Goal: Transaction & Acquisition: Purchase product/service

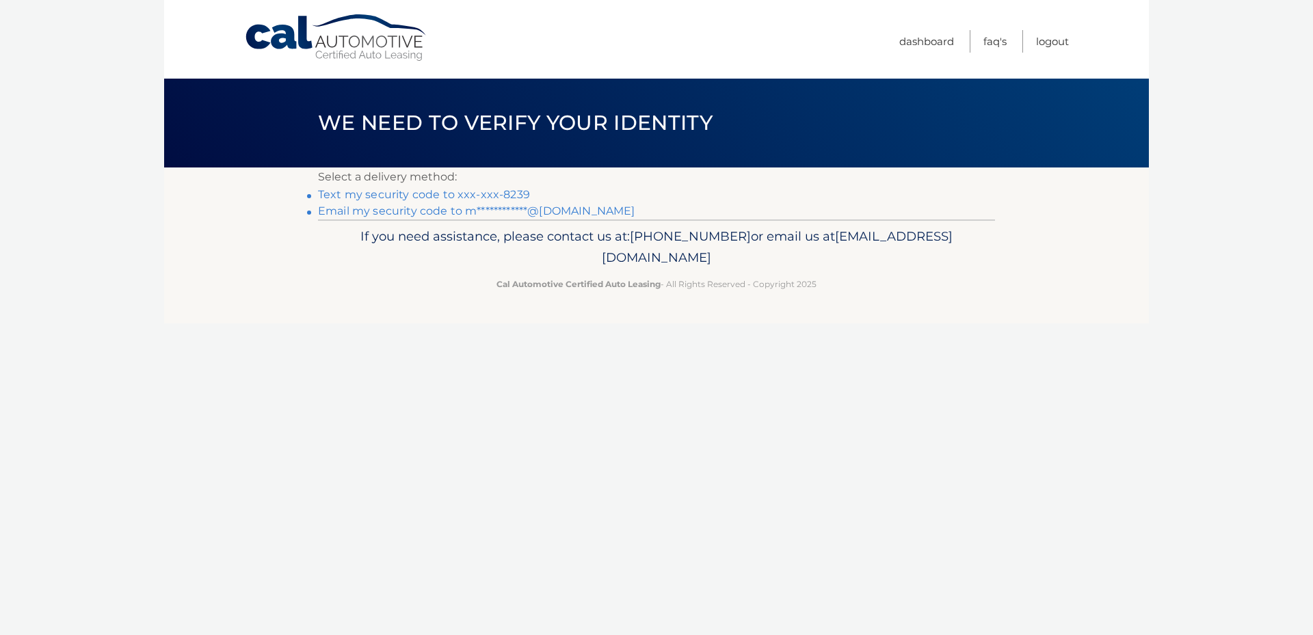
click at [401, 213] on link "**********" at bounding box center [476, 210] width 317 height 13
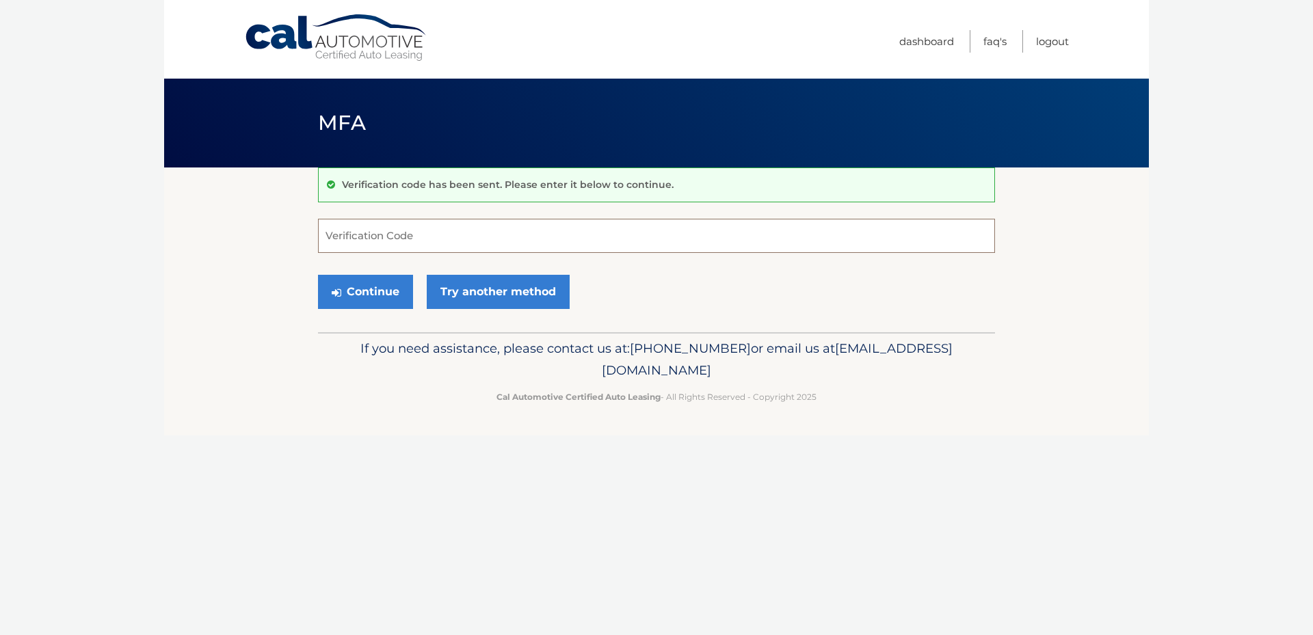
click at [398, 236] on input "Verification Code" at bounding box center [656, 236] width 677 height 34
drag, startPoint x: 472, startPoint y: 246, endPoint x: 479, endPoint y: 242, distance: 8.0
click at [474, 246] on input "Verification Code" at bounding box center [656, 236] width 677 height 34
type input "633207"
click at [367, 285] on button "Continue" at bounding box center [365, 292] width 95 height 34
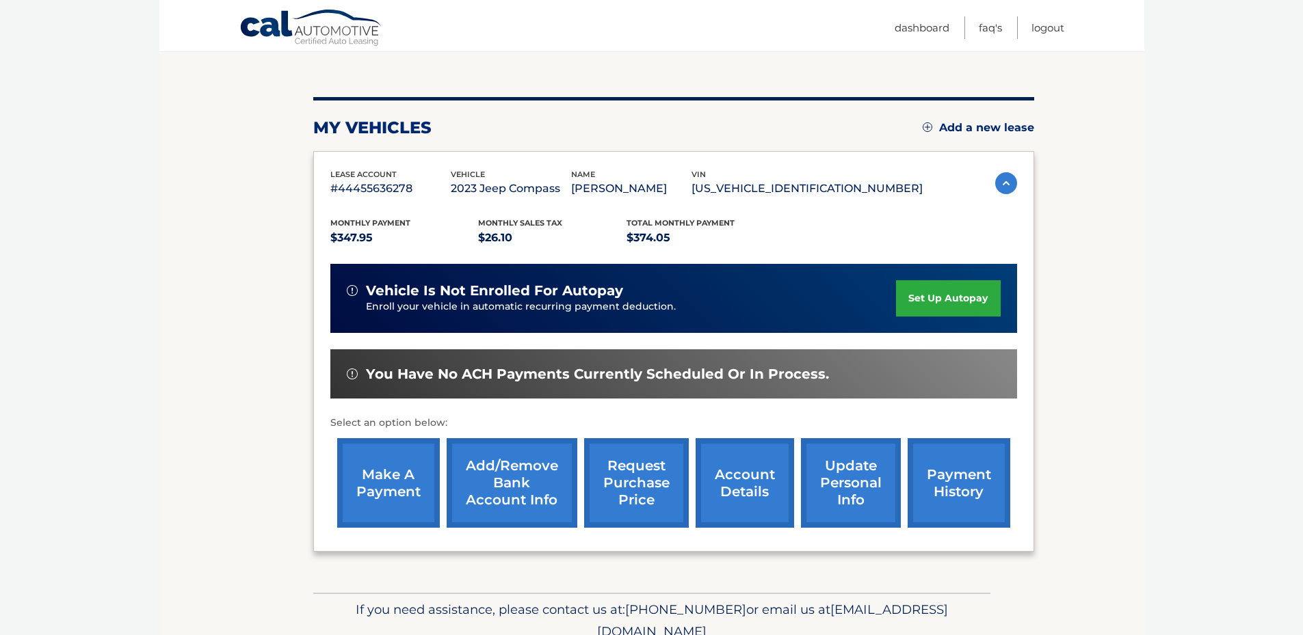
scroll to position [137, 0]
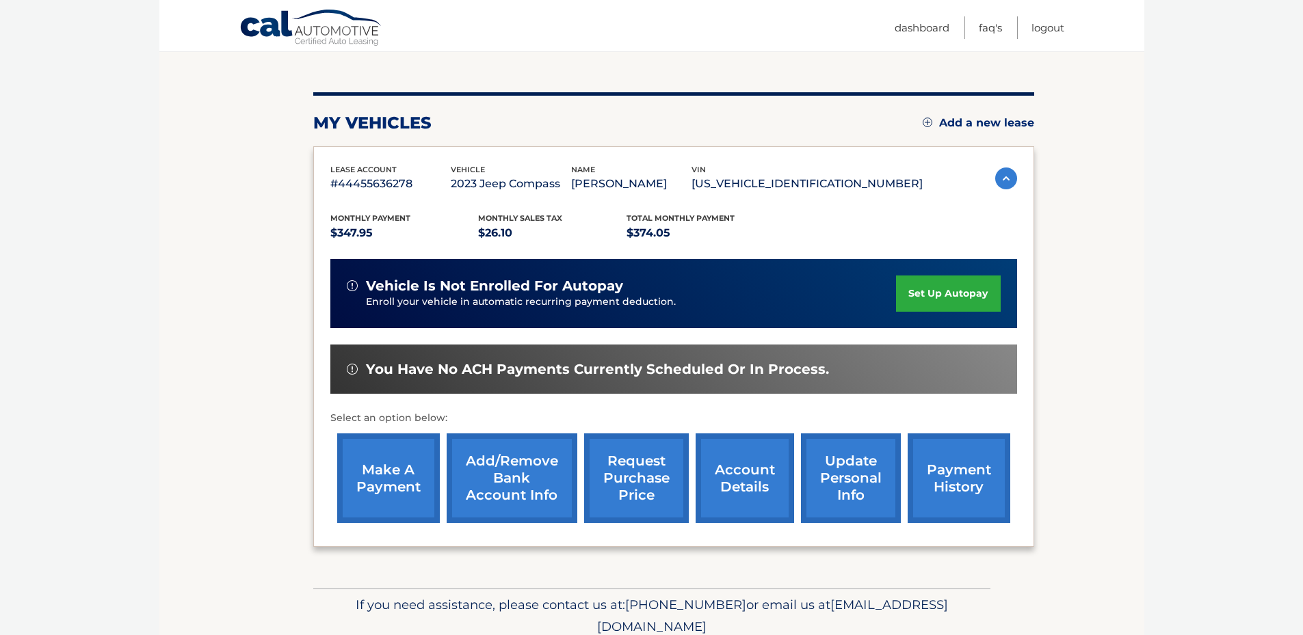
click at [409, 455] on link "make a payment" at bounding box center [388, 479] width 103 height 90
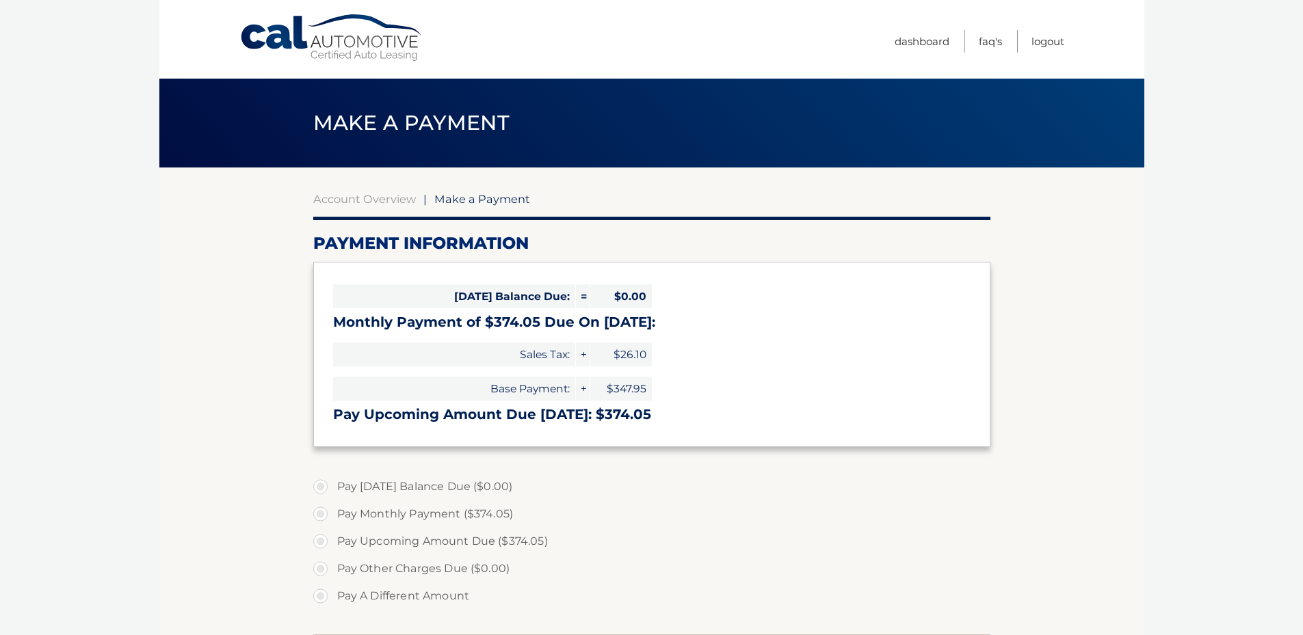
select select "ZDU1MjA5MjAtMWVkMi00NDQyLTk4MzItOTBmYWQ5Y2M1MjM1"
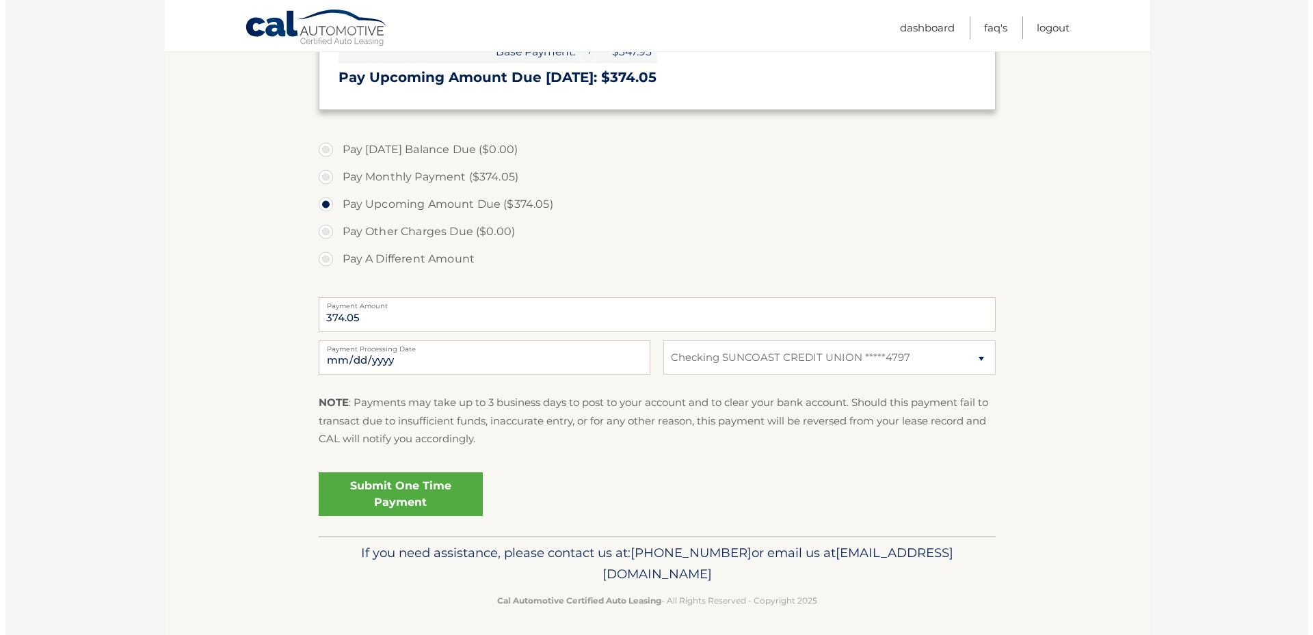
scroll to position [342, 0]
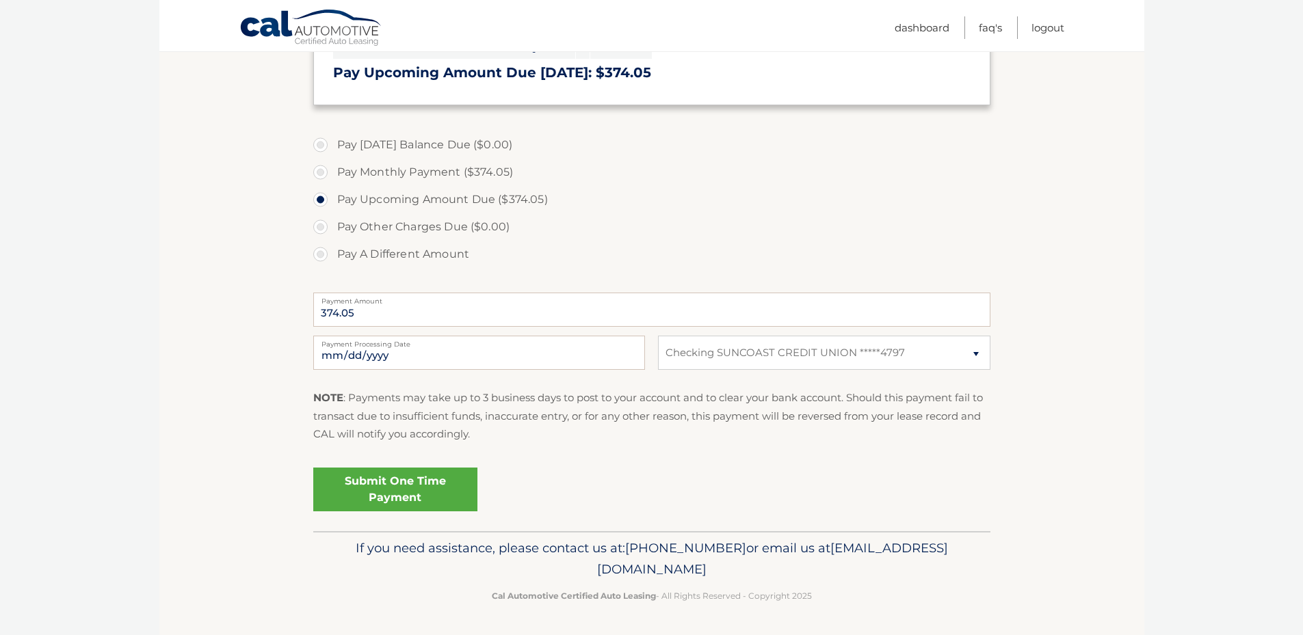
click at [394, 495] on link "Submit One Time Payment" at bounding box center [395, 490] width 164 height 44
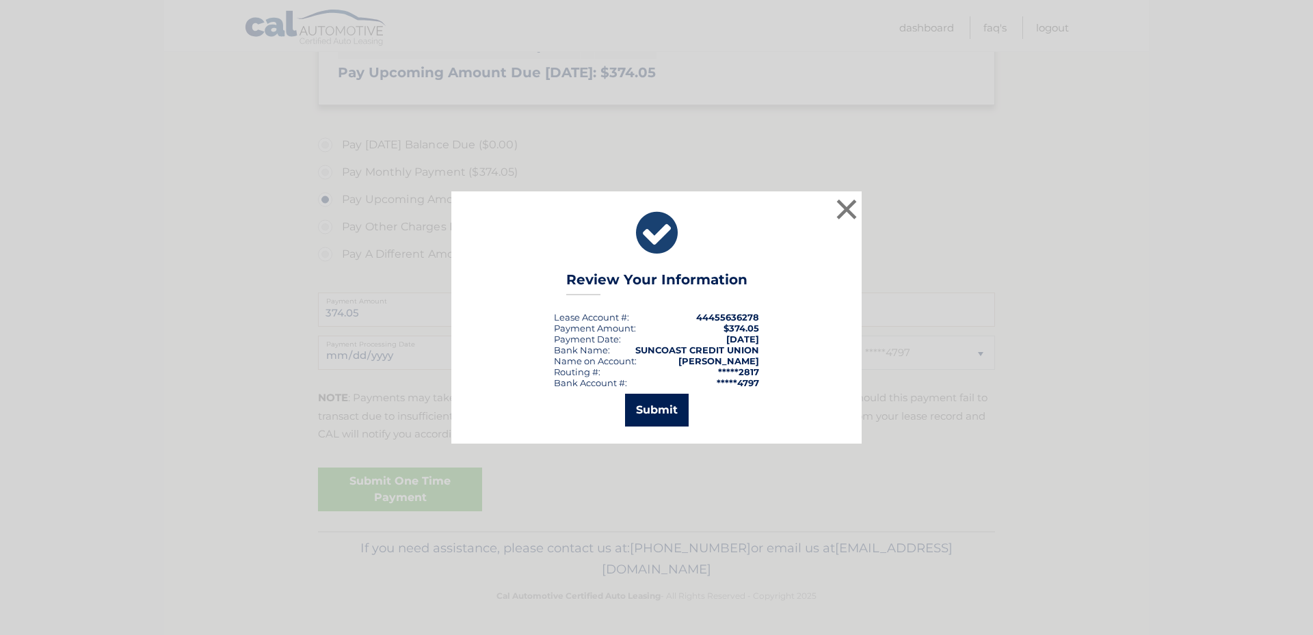
click at [660, 410] on button "Submit" at bounding box center [657, 410] width 64 height 33
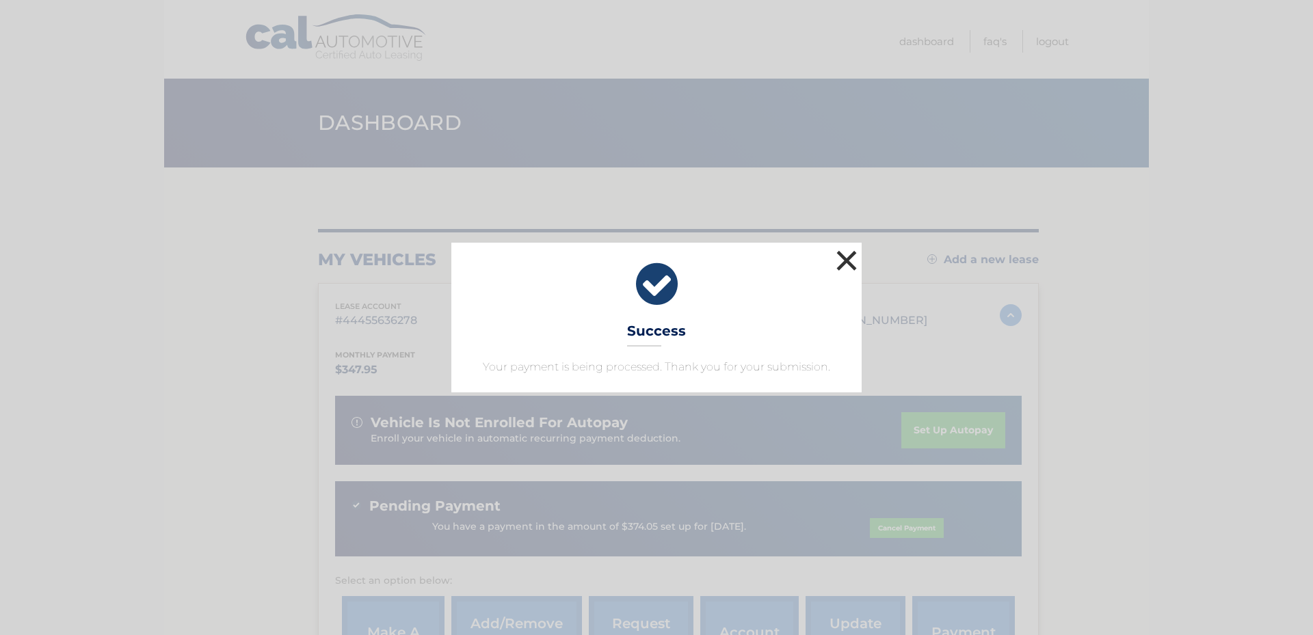
click at [843, 256] on button "×" at bounding box center [846, 260] width 27 height 27
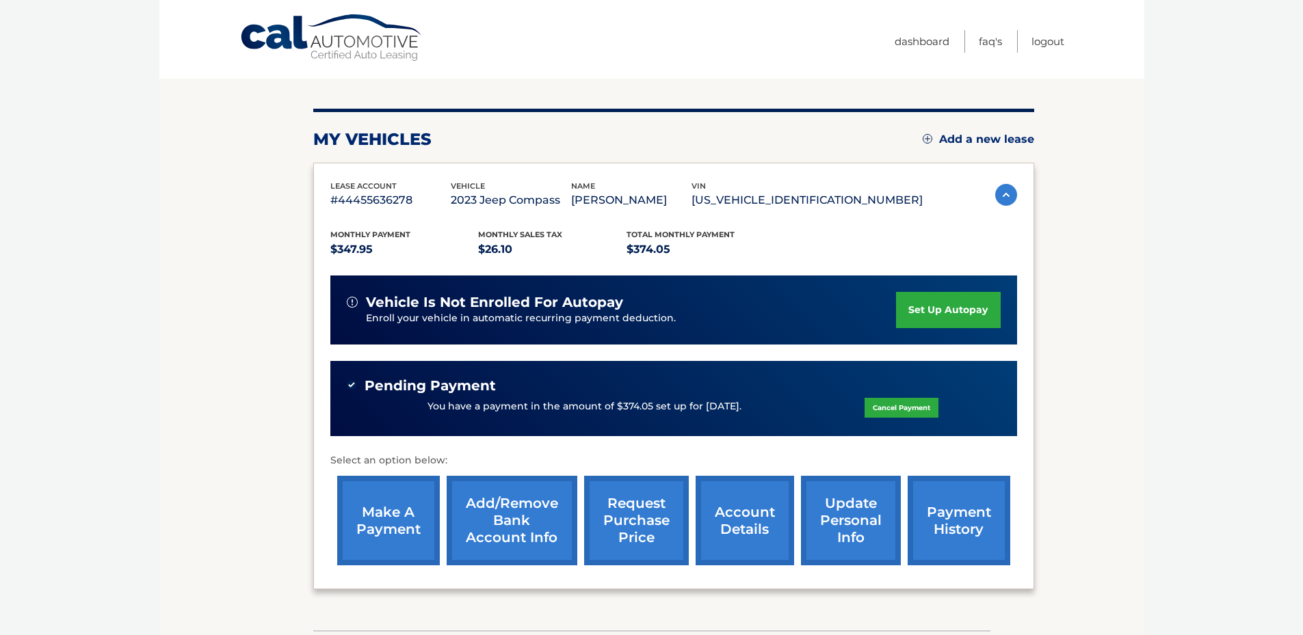
scroll to position [137, 0]
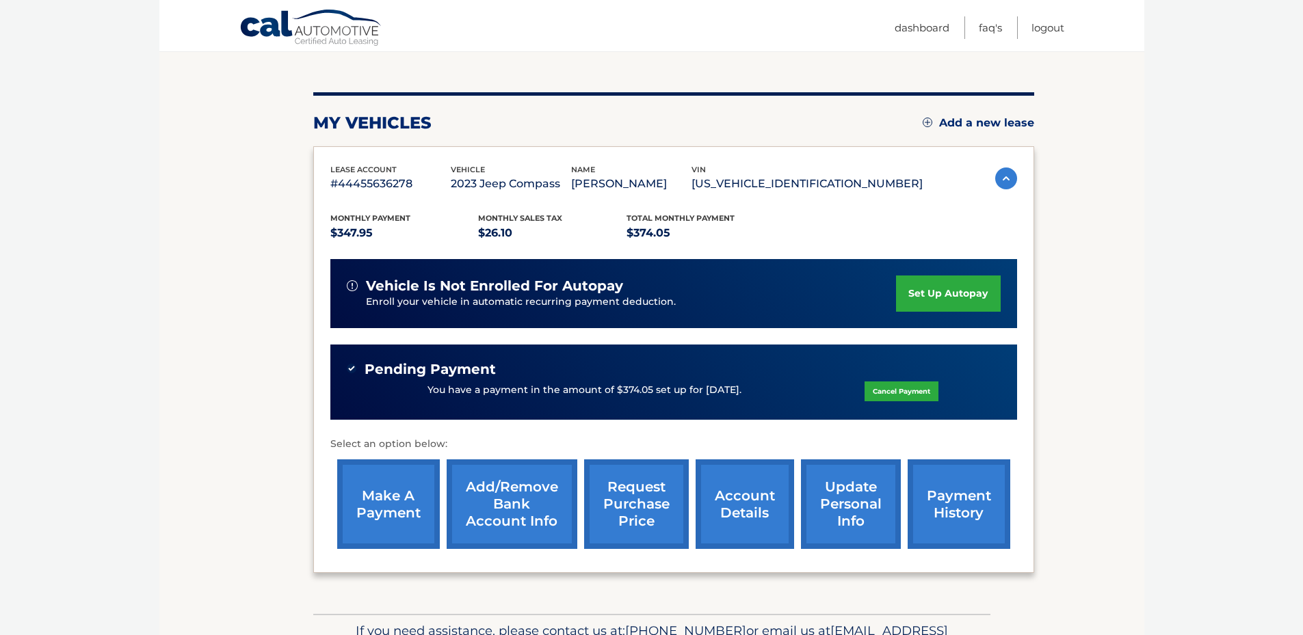
click at [754, 497] on link "account details" at bounding box center [745, 505] width 98 height 90
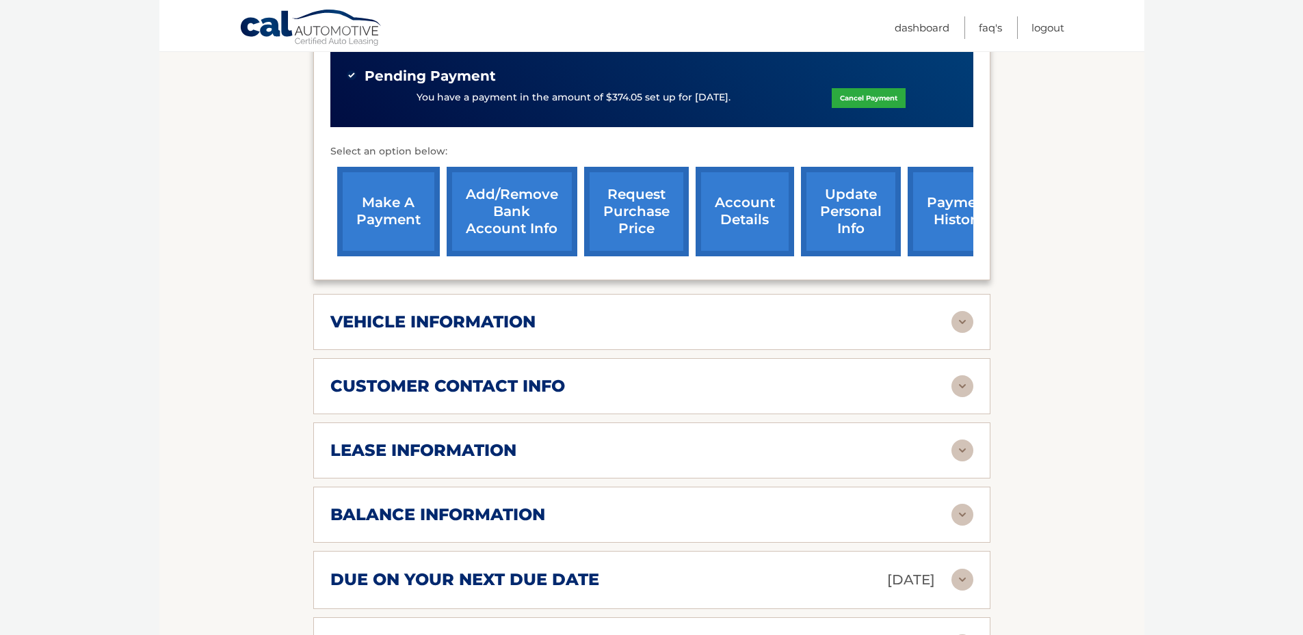
scroll to position [501, 0]
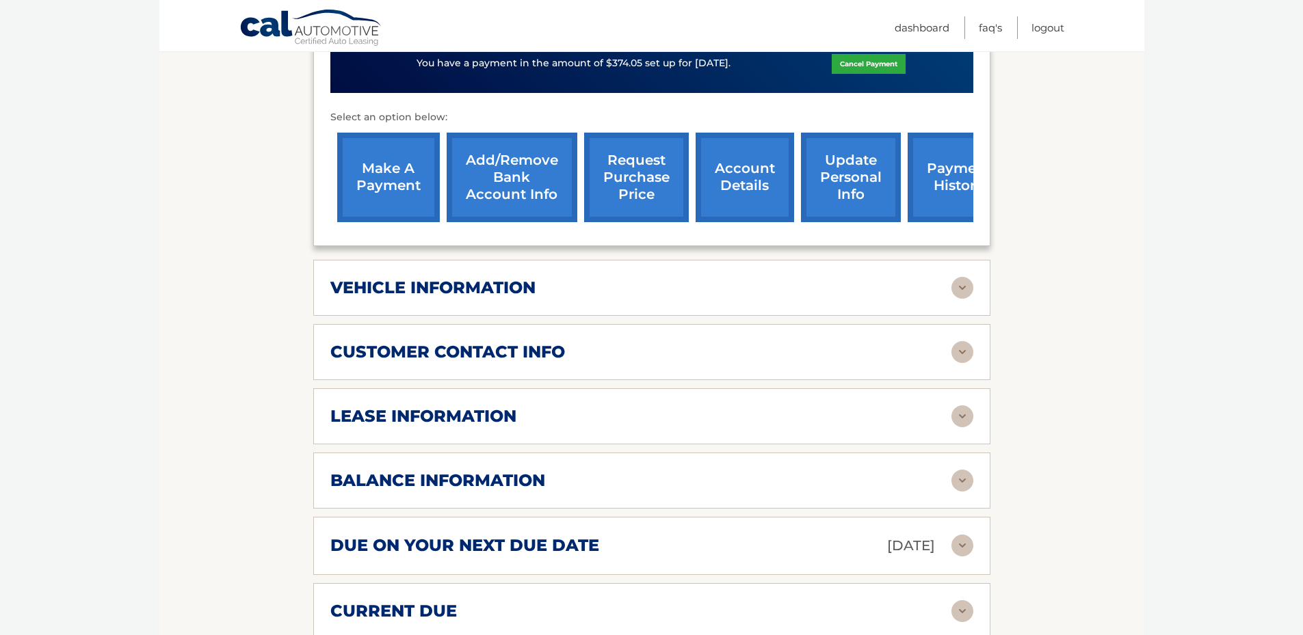
click at [955, 406] on img at bounding box center [962, 417] width 22 height 22
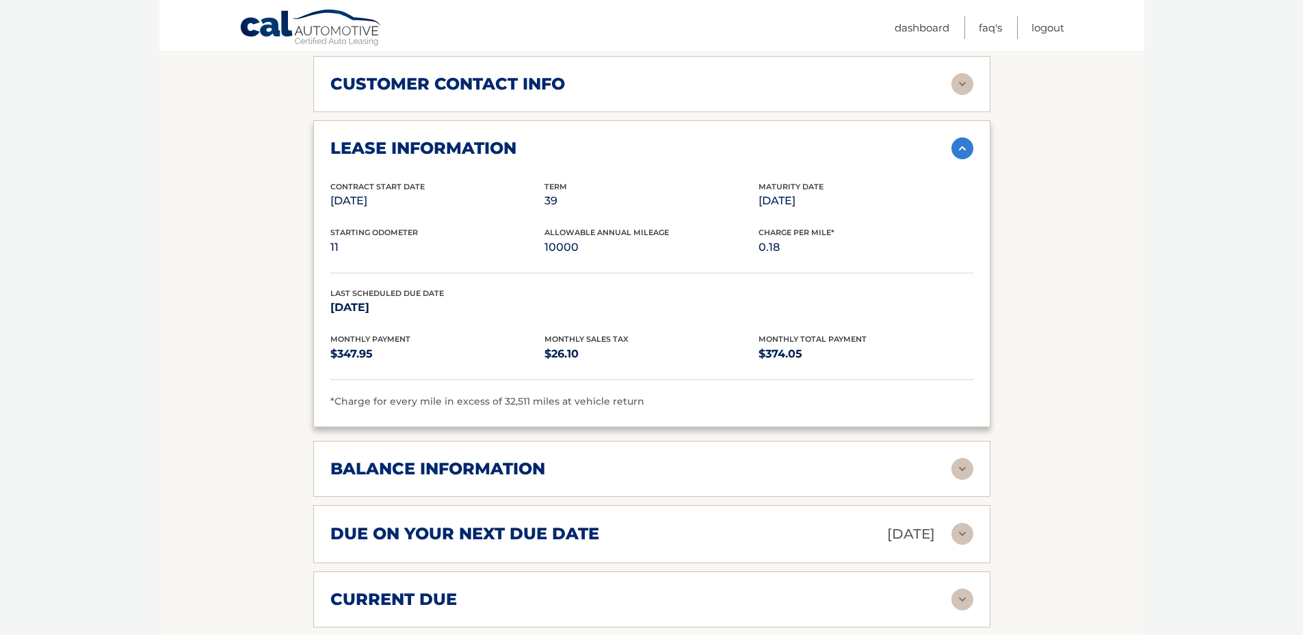
scroll to position [798, 0]
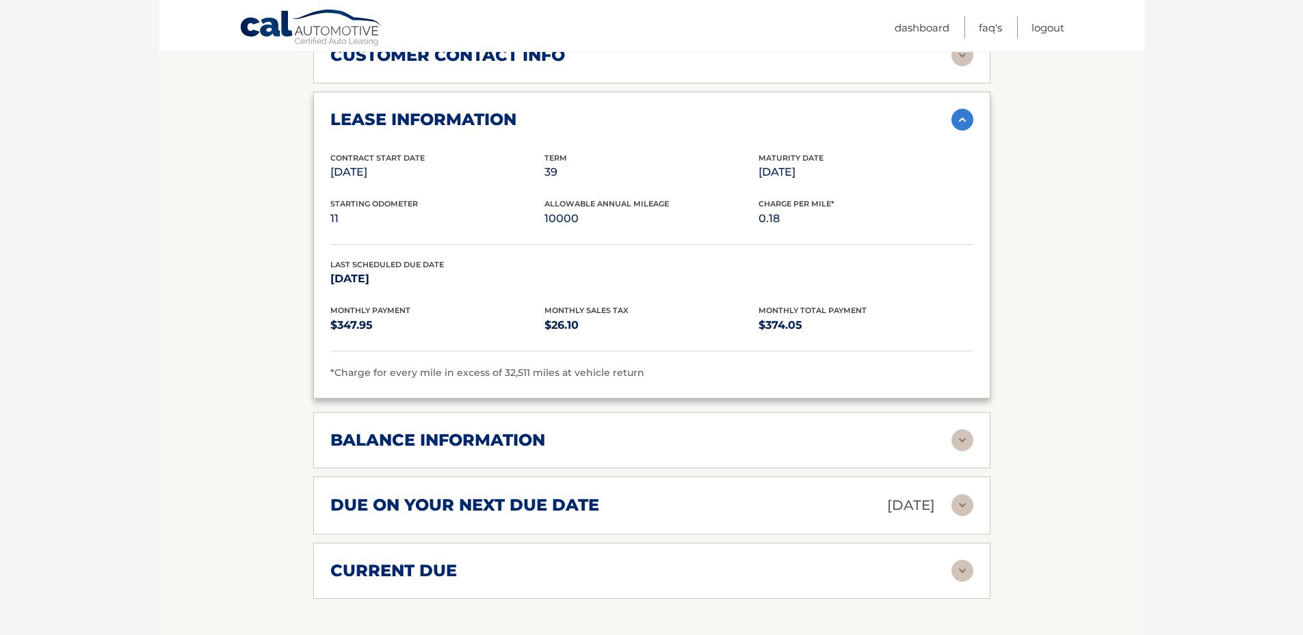
click at [968, 430] on img at bounding box center [962, 441] width 22 height 22
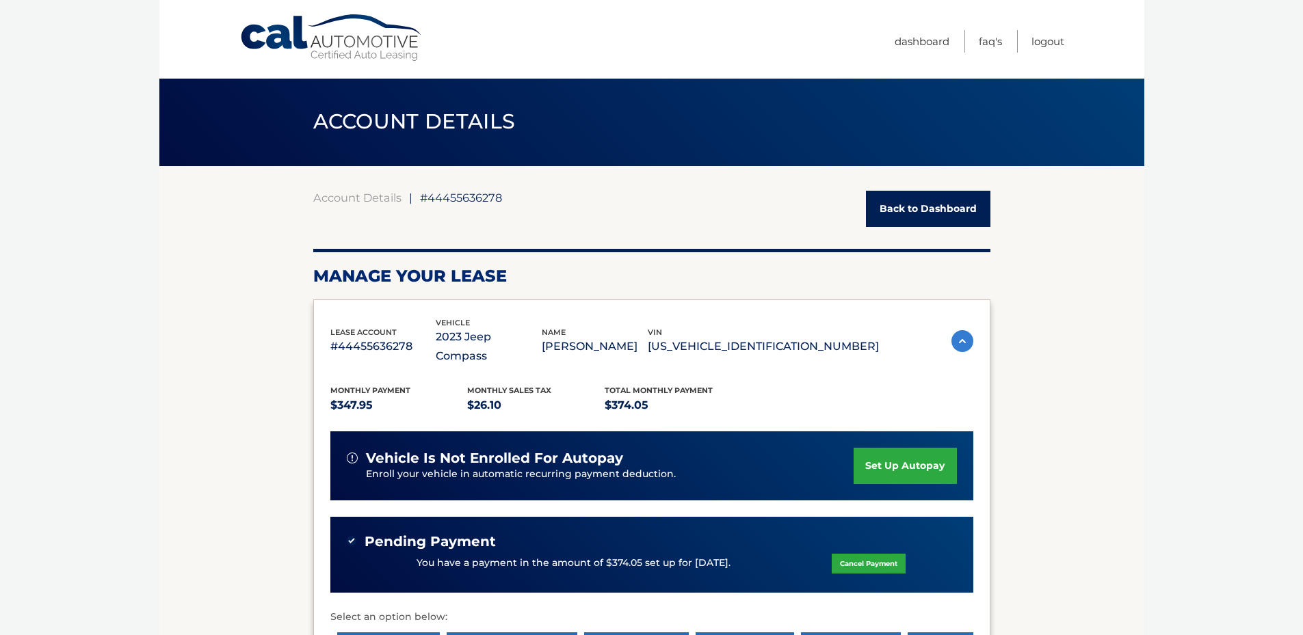
scroll to position [0, 0]
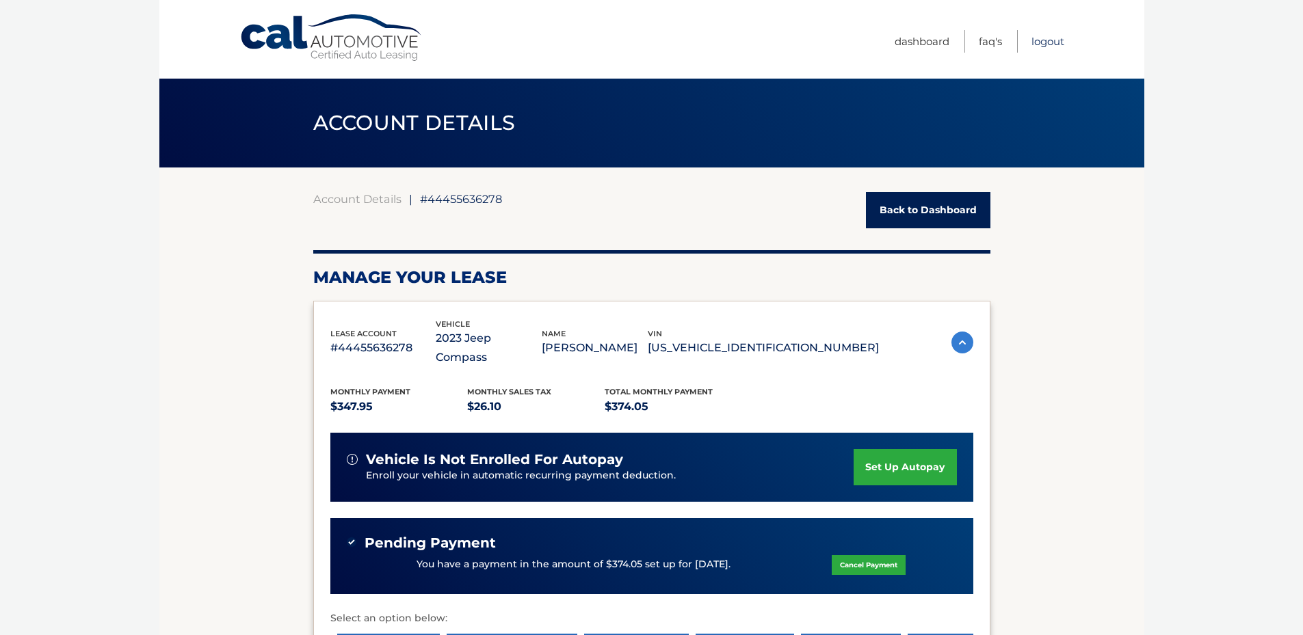
click at [1043, 40] on link "Logout" at bounding box center [1047, 41] width 33 height 23
